Goal: Download file/media

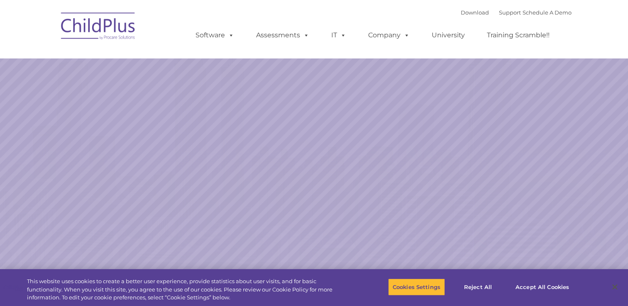
select select "MEDIUM"
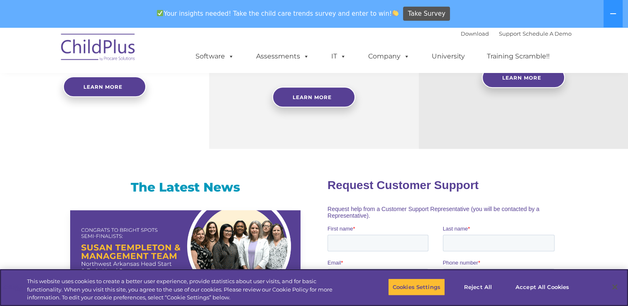
scroll to position [428, 0]
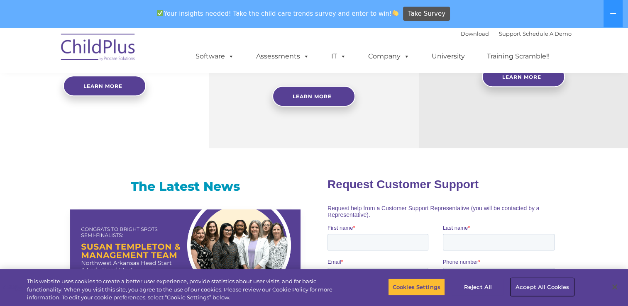
click at [549, 286] on button "Accept All Cookies" at bounding box center [542, 287] width 63 height 17
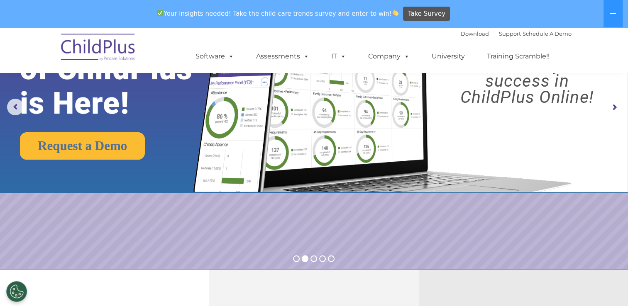
scroll to position [0, 0]
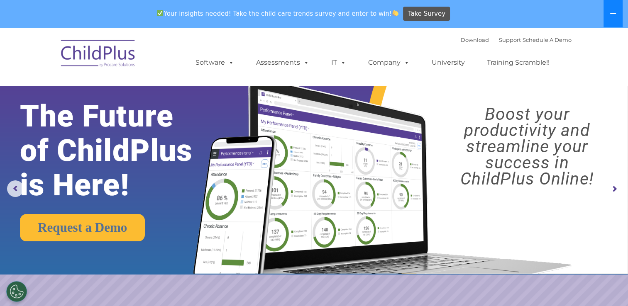
click at [615, 13] on icon at bounding box center [613, 13] width 6 height 1
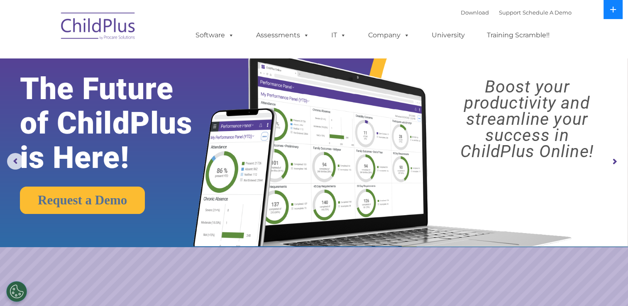
click at [615, 13] on button at bounding box center [613, 9] width 19 height 19
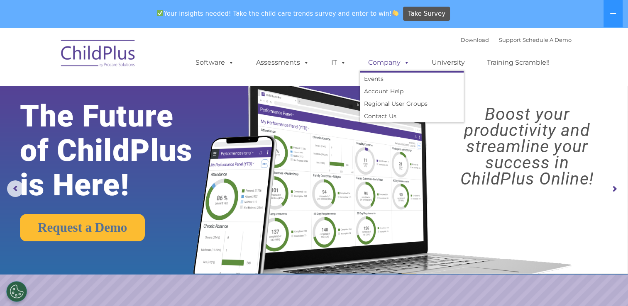
click at [401, 63] on span at bounding box center [405, 63] width 9 height 8
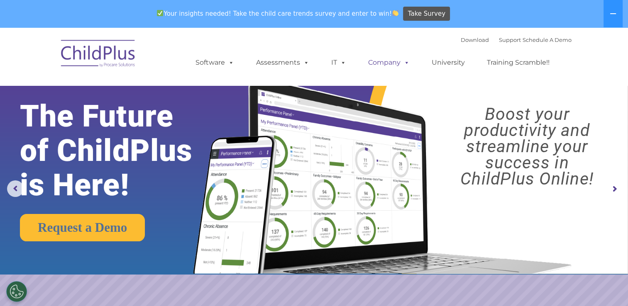
click at [401, 63] on span at bounding box center [405, 63] width 9 height 8
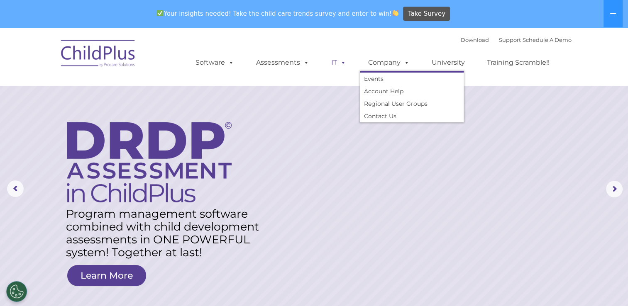
click at [334, 62] on link "IT" at bounding box center [339, 62] width 32 height 17
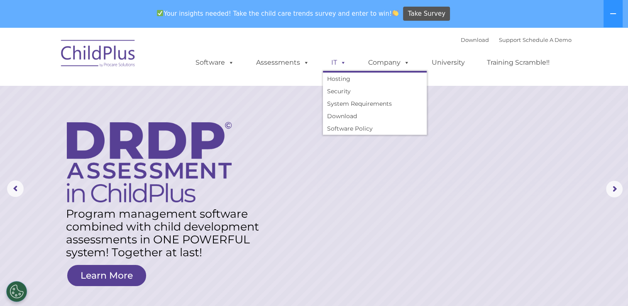
scroll to position [27, 0]
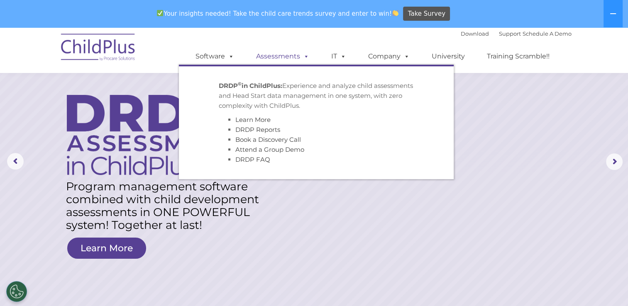
click at [301, 59] on span at bounding box center [304, 56] width 9 height 8
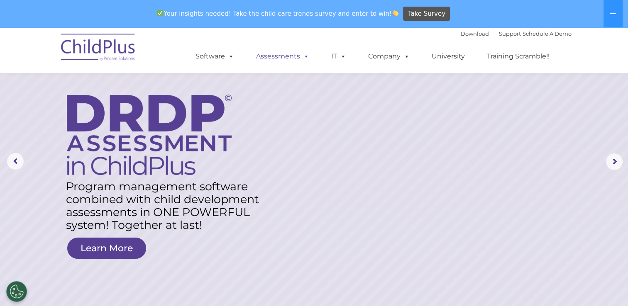
click at [301, 59] on span at bounding box center [304, 56] width 9 height 8
click at [227, 57] on span at bounding box center [229, 56] width 9 height 8
click at [228, 57] on span at bounding box center [229, 56] width 9 height 8
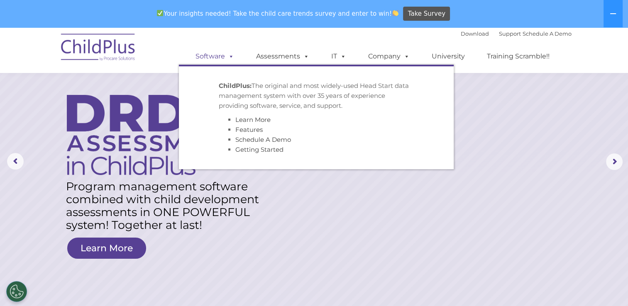
click at [228, 57] on span at bounding box center [229, 56] width 9 height 8
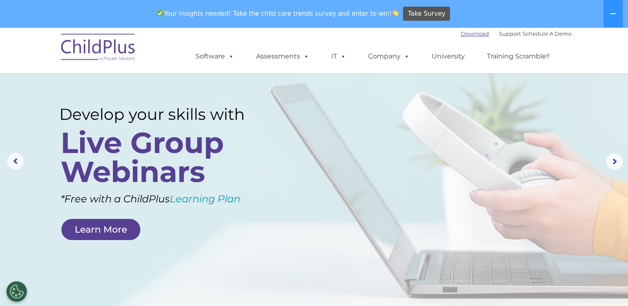
click at [461, 36] on link "Download" at bounding box center [475, 33] width 28 height 7
